Goal: Task Accomplishment & Management: Manage account settings

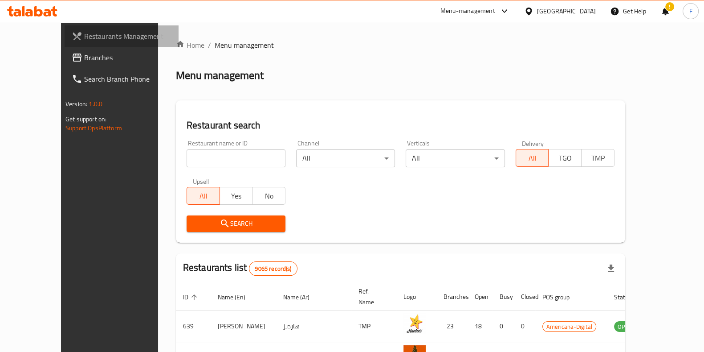
click at [84, 33] on span "Restaurants Management" at bounding box center [127, 36] width 87 height 11
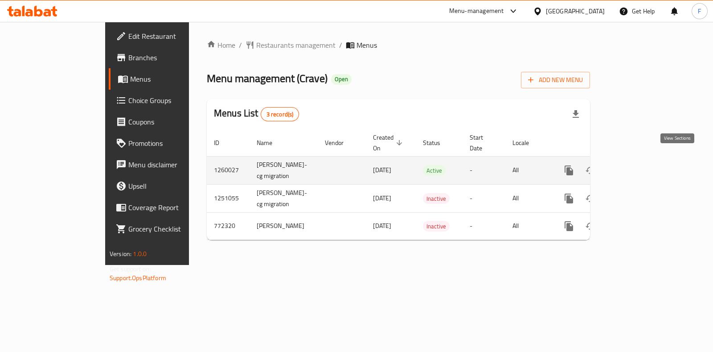
click at [638, 165] on icon "enhanced table" at bounding box center [633, 170] width 11 height 11
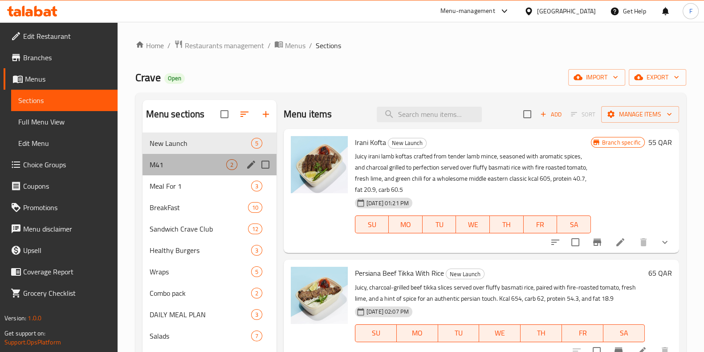
click at [163, 155] on div "M41 2" at bounding box center [210, 164] width 134 height 21
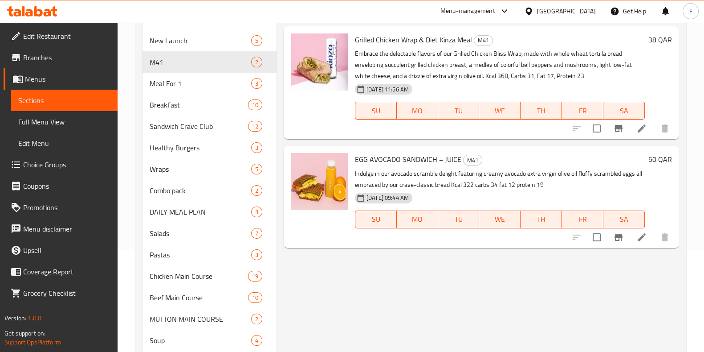
scroll to position [111, 0]
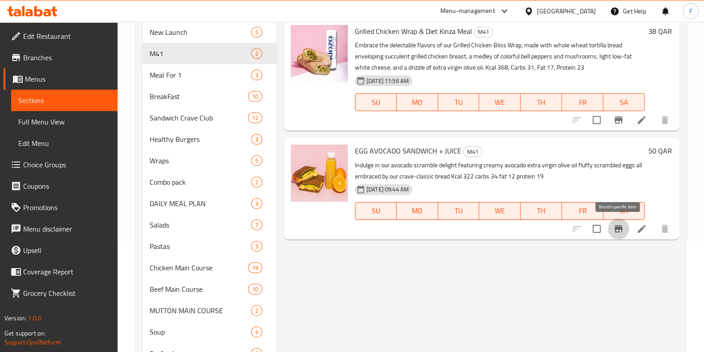
click at [618, 229] on icon "Branch-specific-item" at bounding box center [618, 228] width 11 height 11
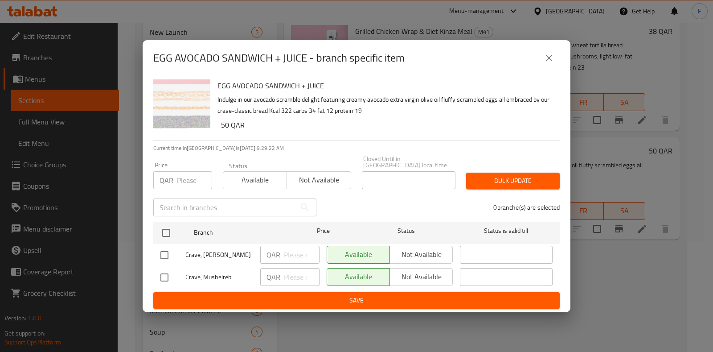
click at [549, 68] on button "close" at bounding box center [548, 57] width 21 height 21
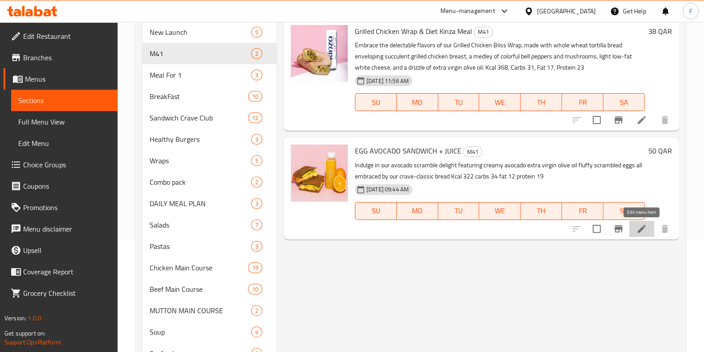
click at [642, 229] on icon at bounding box center [642, 228] width 11 height 11
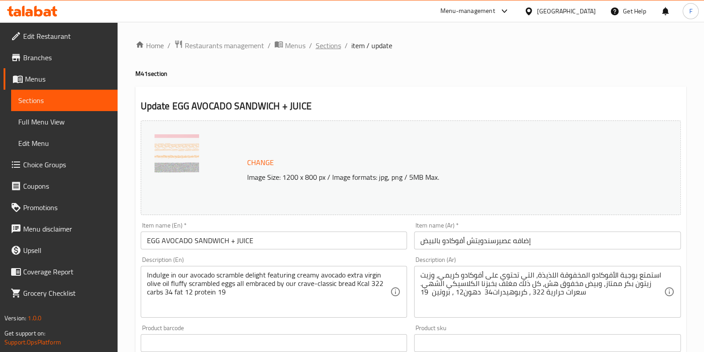
click at [327, 43] on span "Sections" at bounding box center [328, 45] width 25 height 11
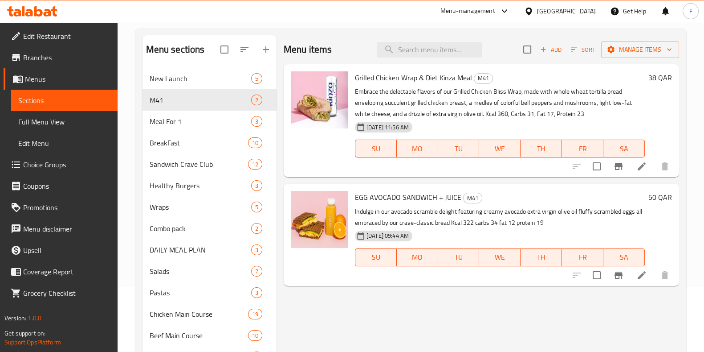
scroll to position [111, 0]
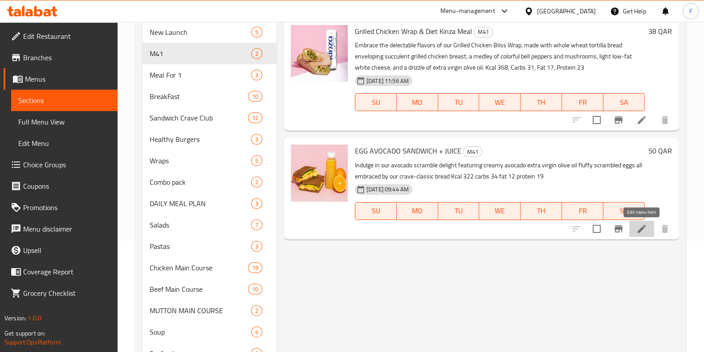
click at [638, 230] on icon at bounding box center [642, 229] width 8 height 8
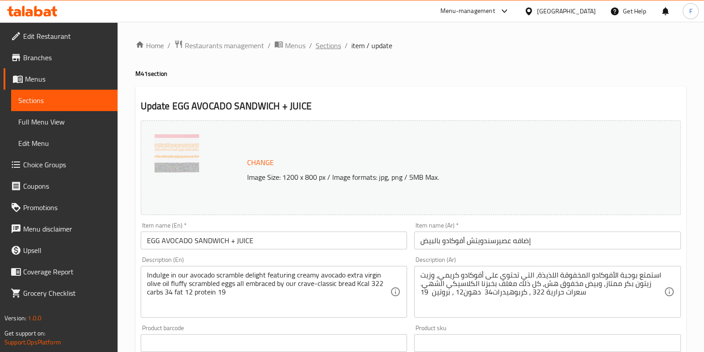
click at [323, 46] on span "Sections" at bounding box center [328, 45] width 25 height 11
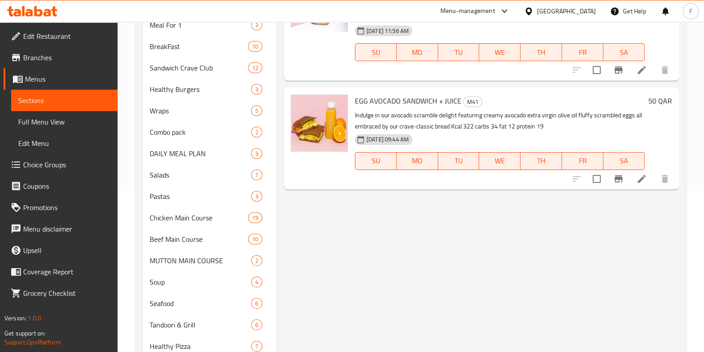
scroll to position [111, 0]
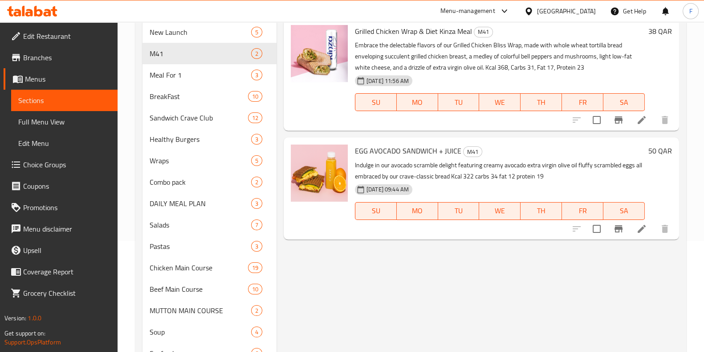
click at [617, 228] on icon "Branch-specific-item" at bounding box center [619, 228] width 8 height 7
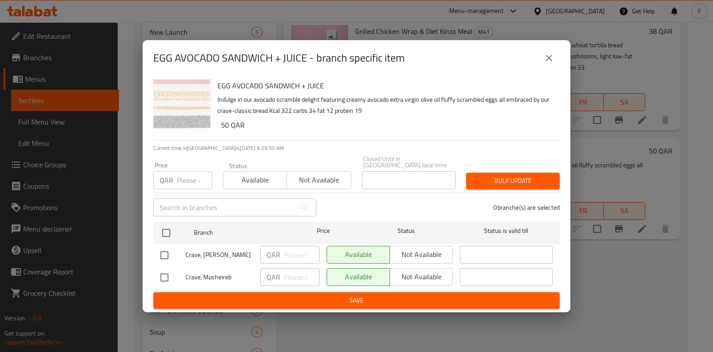
click at [164, 254] on input "checkbox" at bounding box center [164, 254] width 19 height 19
checkbox input "true"
click at [374, 254] on span "Available" at bounding box center [359, 254] width 56 height 13
click at [417, 294] on span "Save" at bounding box center [356, 299] width 392 height 11
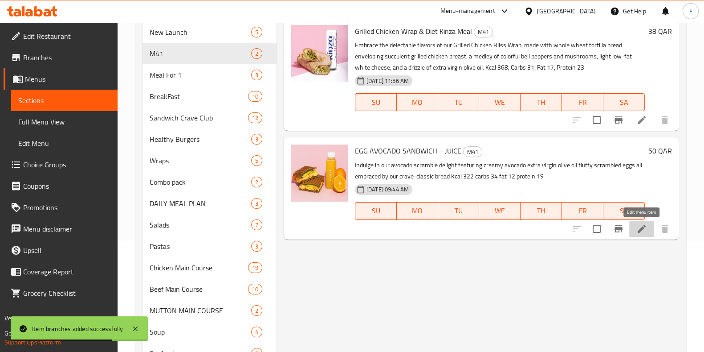
click at [637, 230] on icon at bounding box center [642, 228] width 11 height 11
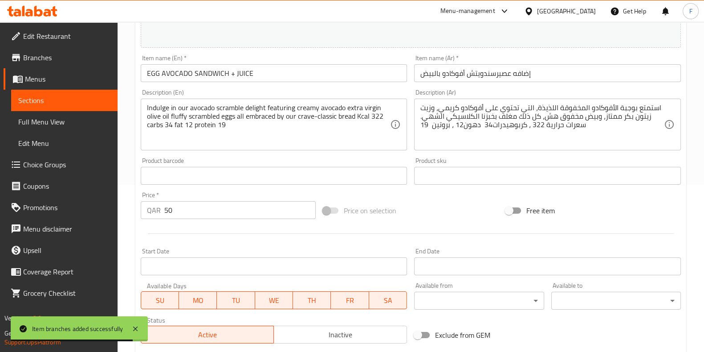
scroll to position [290, 0]
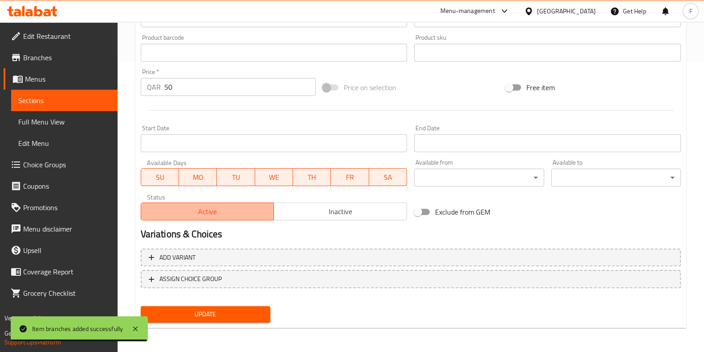
click at [234, 213] on span "Active" at bounding box center [208, 211] width 126 height 13
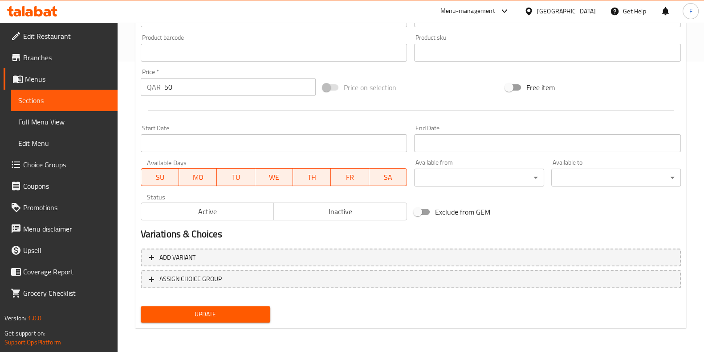
click at [241, 213] on span "Active" at bounding box center [208, 211] width 126 height 13
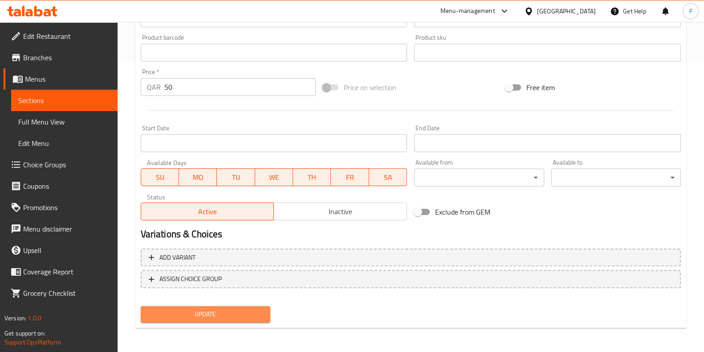
click at [214, 315] on span "Update" at bounding box center [205, 313] width 115 height 11
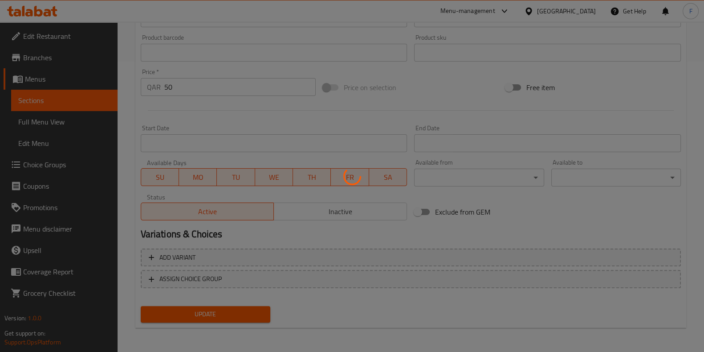
scroll to position [0, 0]
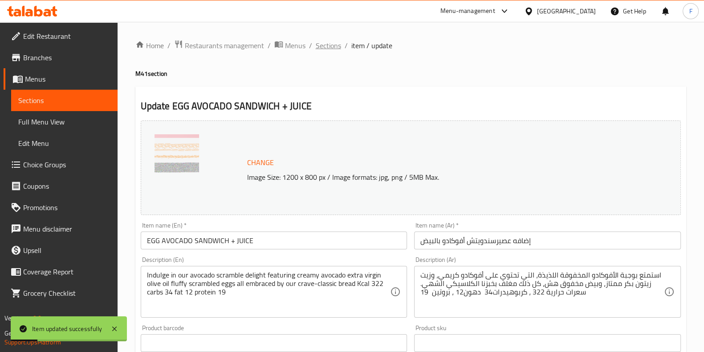
click at [335, 42] on span "Sections" at bounding box center [328, 45] width 25 height 11
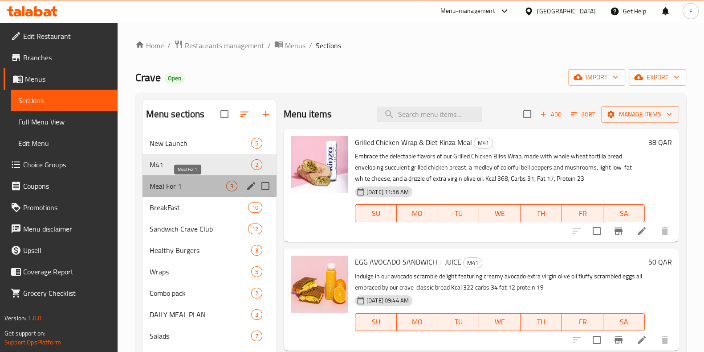
click at [186, 183] on span "Meal For 1" at bounding box center [188, 185] width 77 height 11
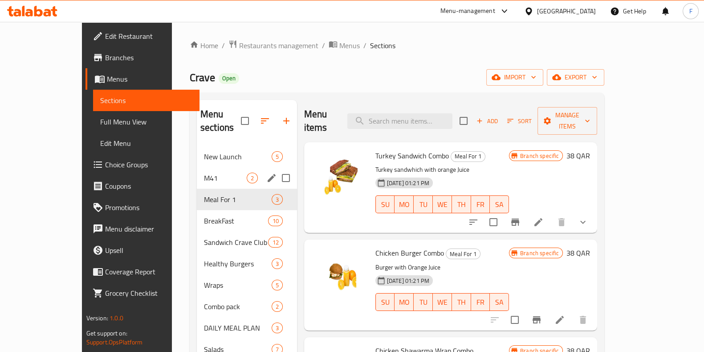
click at [197, 167] on div "M41 2" at bounding box center [247, 177] width 100 height 21
